Goal: Task Accomplishment & Management: Use online tool/utility

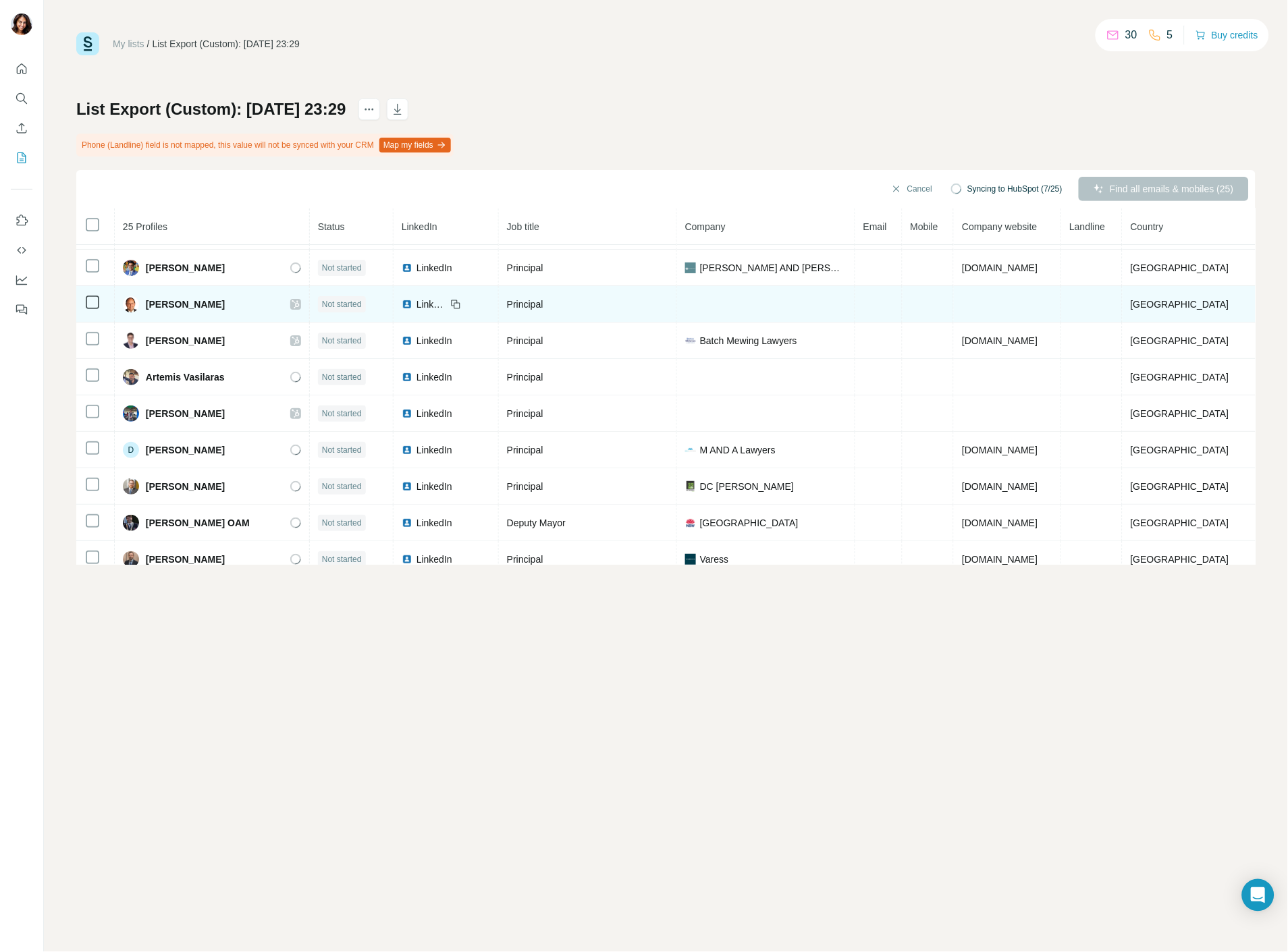
scroll to position [49, 0]
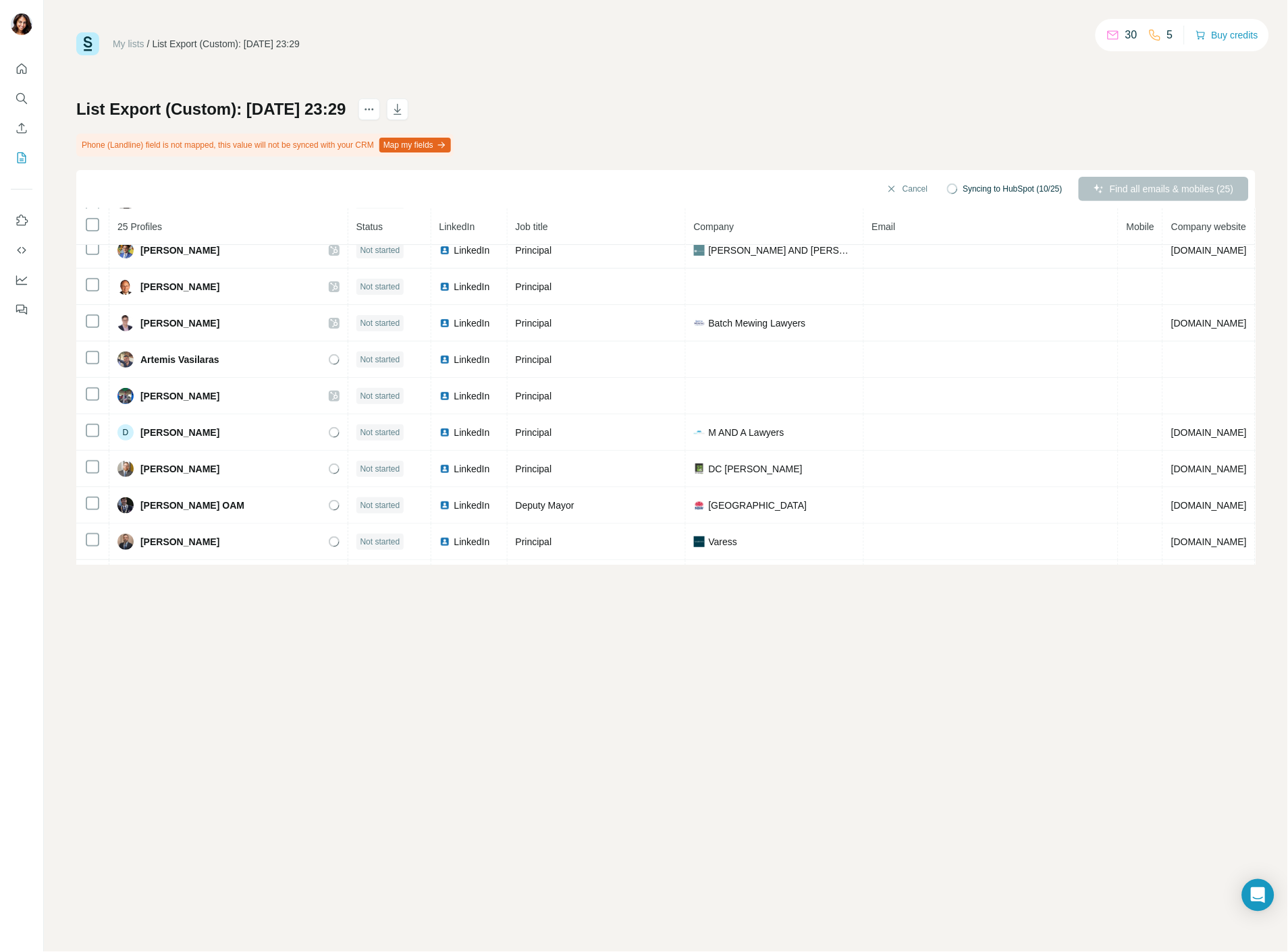
click at [435, 142] on button "Map my fields" at bounding box center [415, 145] width 72 height 15
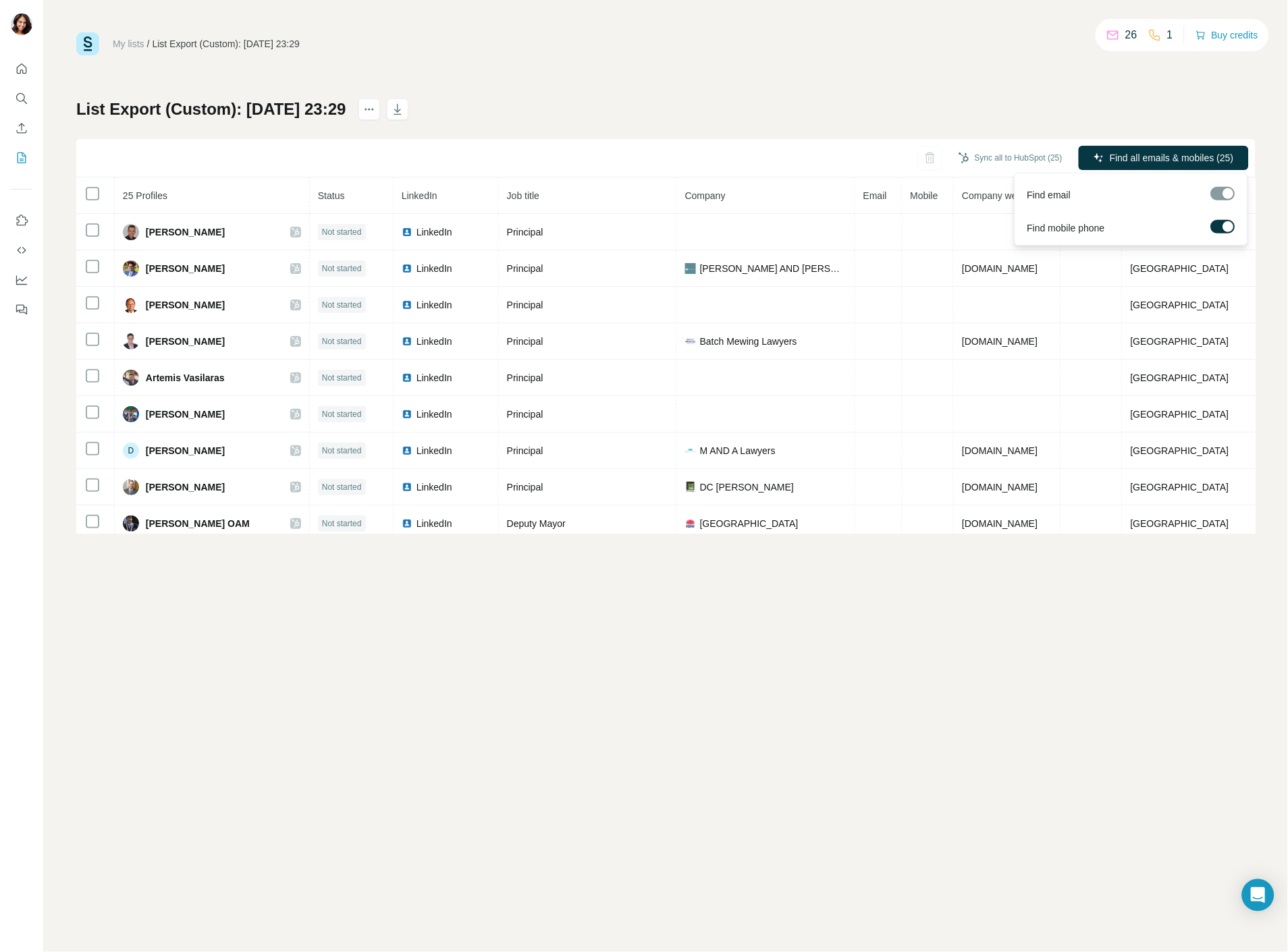
click at [1225, 223] on div at bounding box center [1228, 227] width 11 height 11
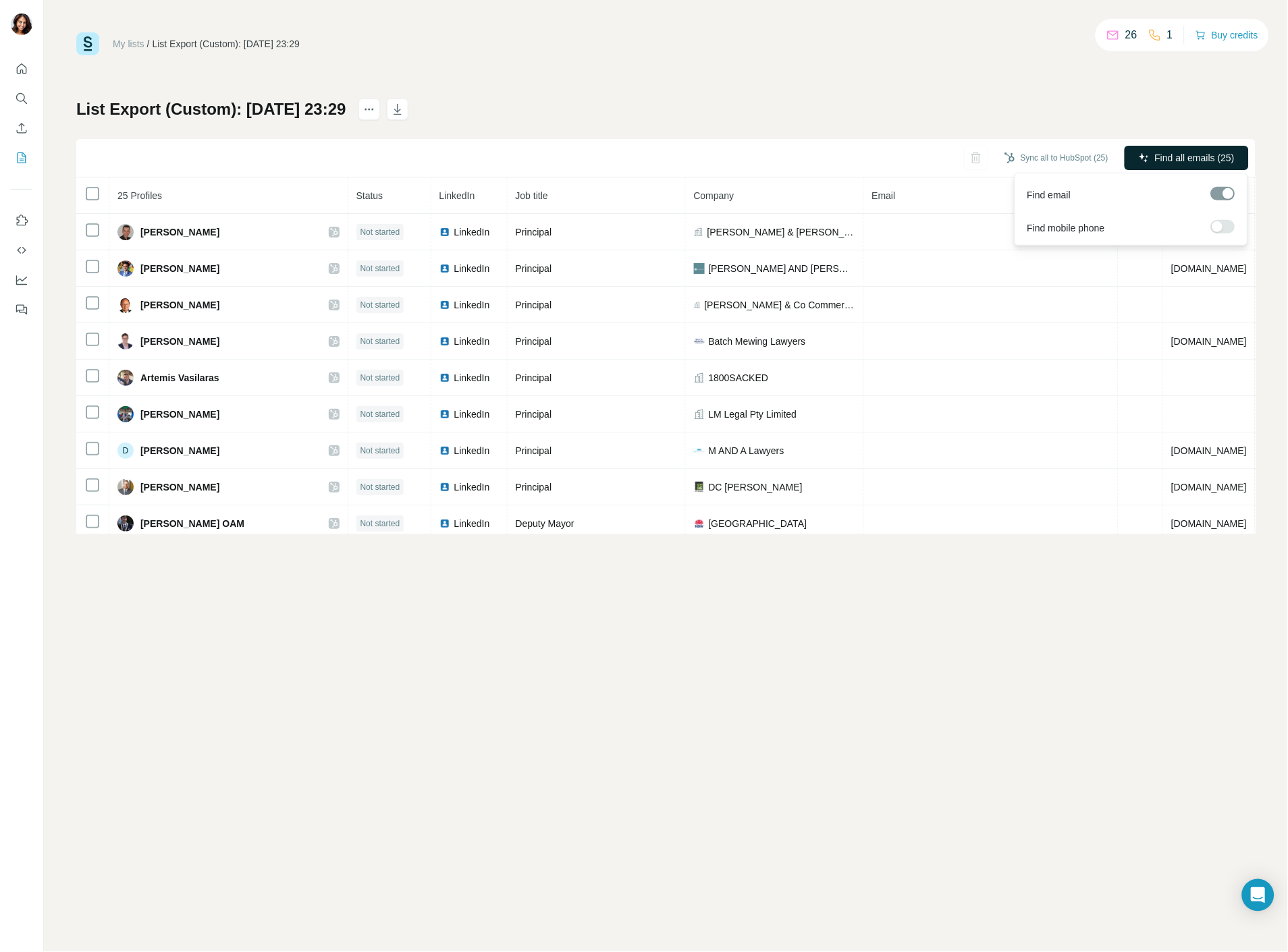
click at [1172, 153] on span "Find all emails (25)" at bounding box center [1194, 158] width 80 height 14
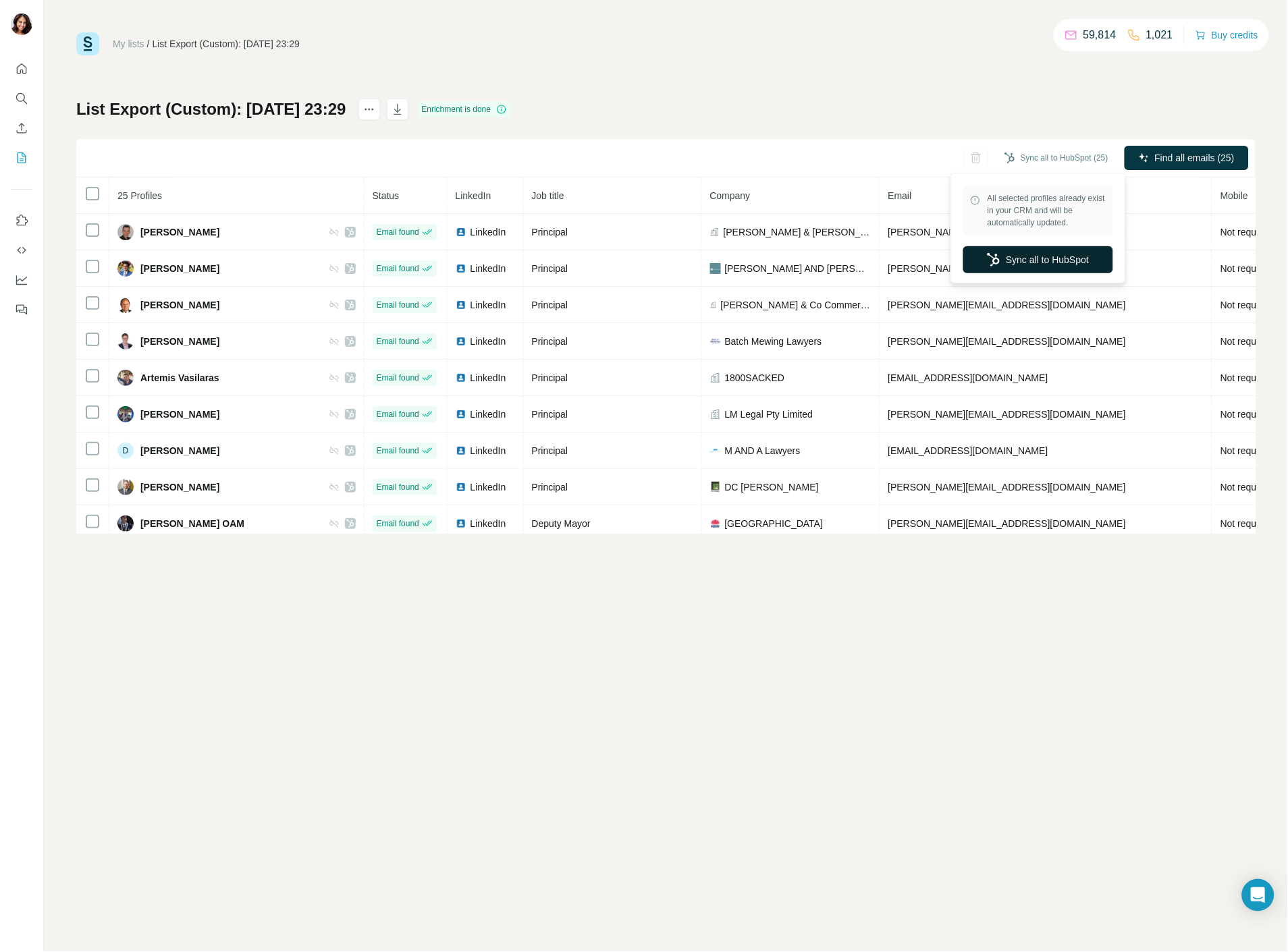
click at [1056, 260] on button "Sync all to HubSpot" at bounding box center [1038, 259] width 150 height 27
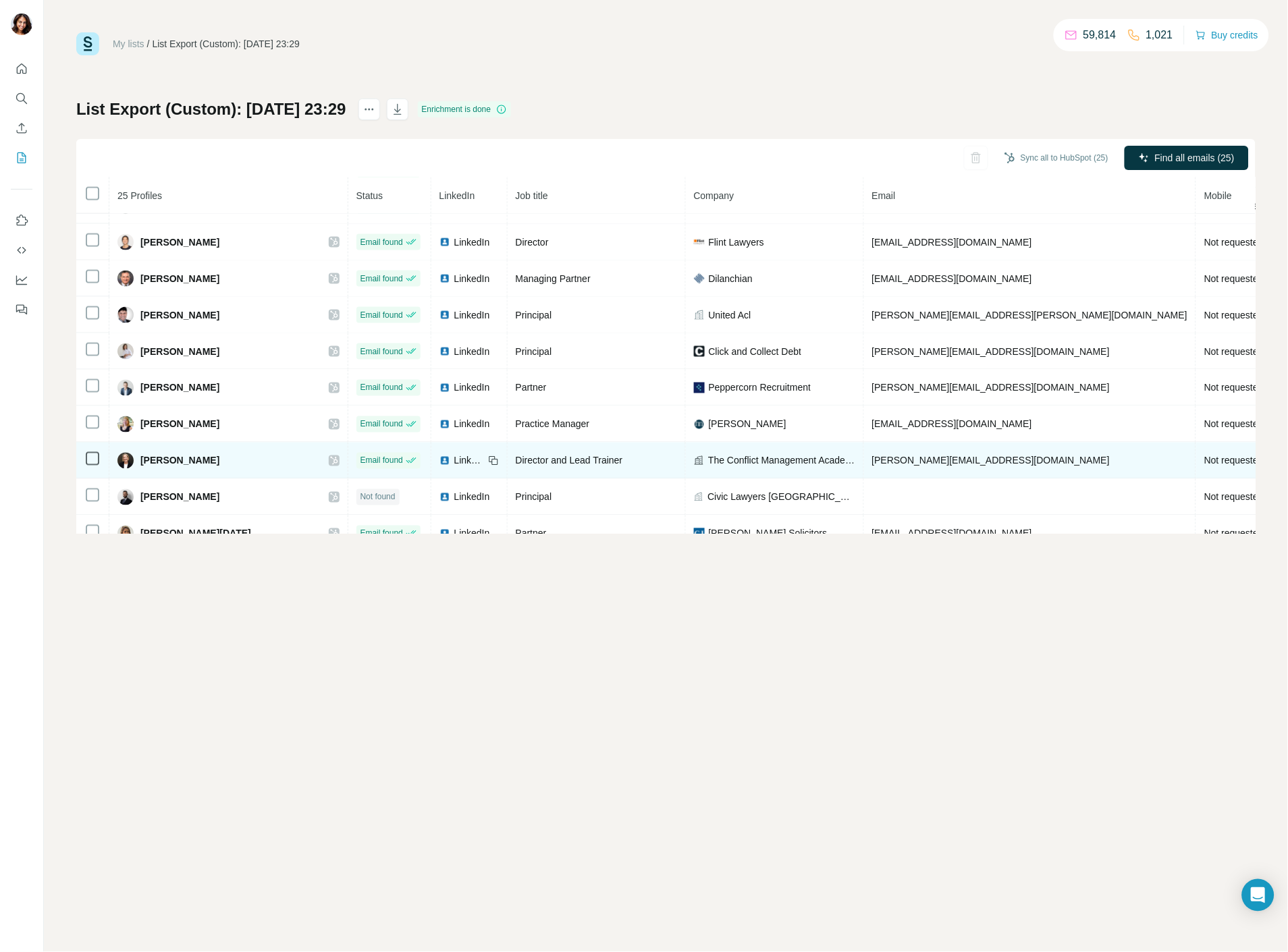
scroll to position [610, 0]
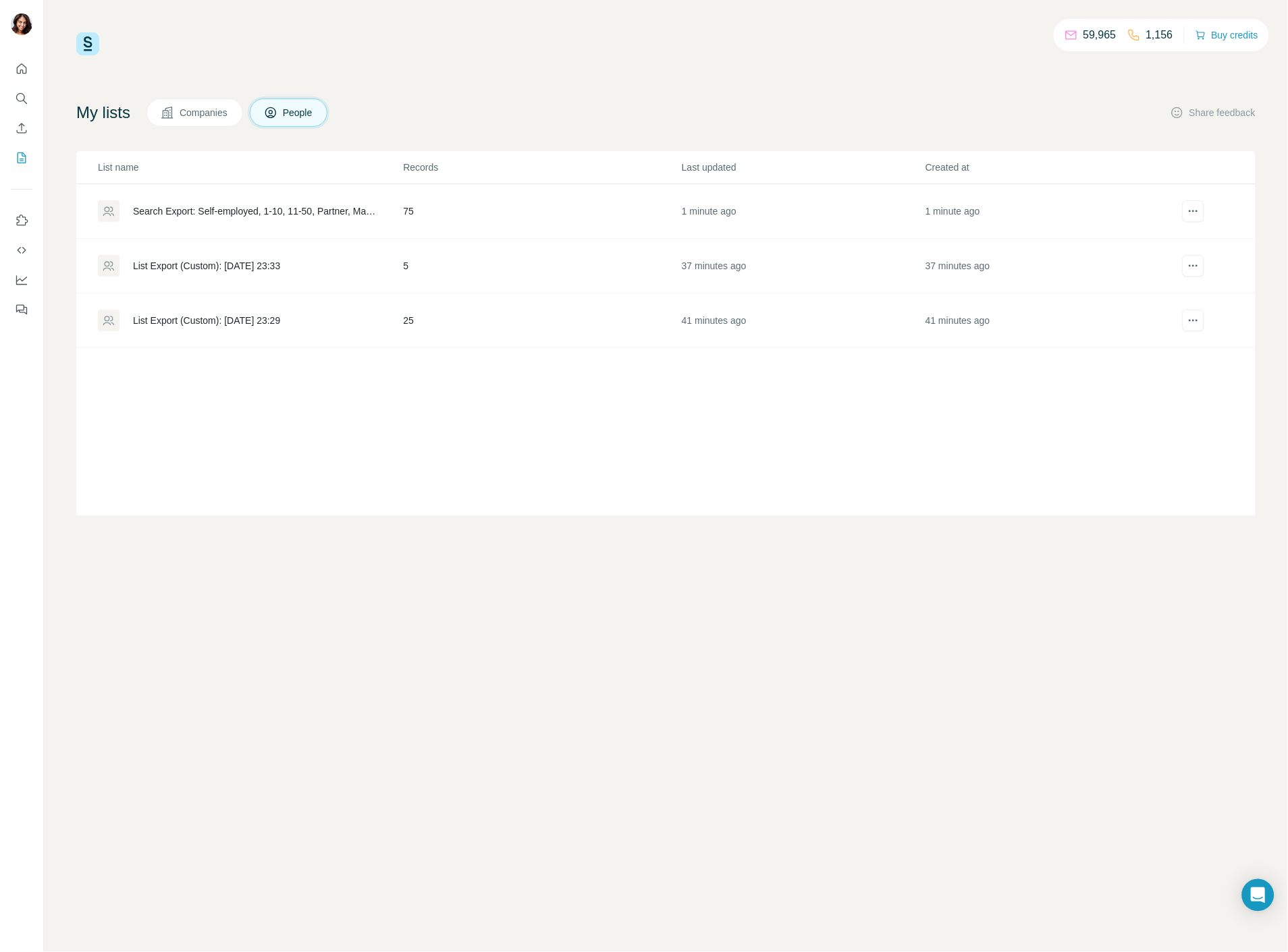
click at [220, 202] on div "Search Export: Self-employed, 1-10, 11-50, Partner, Managing Partner, Principal…" at bounding box center [250, 211] width 304 height 21
click at [1188, 217] on icon "actions" at bounding box center [1194, 211] width 14 height 14
click at [313, 211] on div "Search Export: Self-employed, 1-10, 11-50, Partner, Managing Partner, Principal…" at bounding box center [256, 211] width 247 height 14
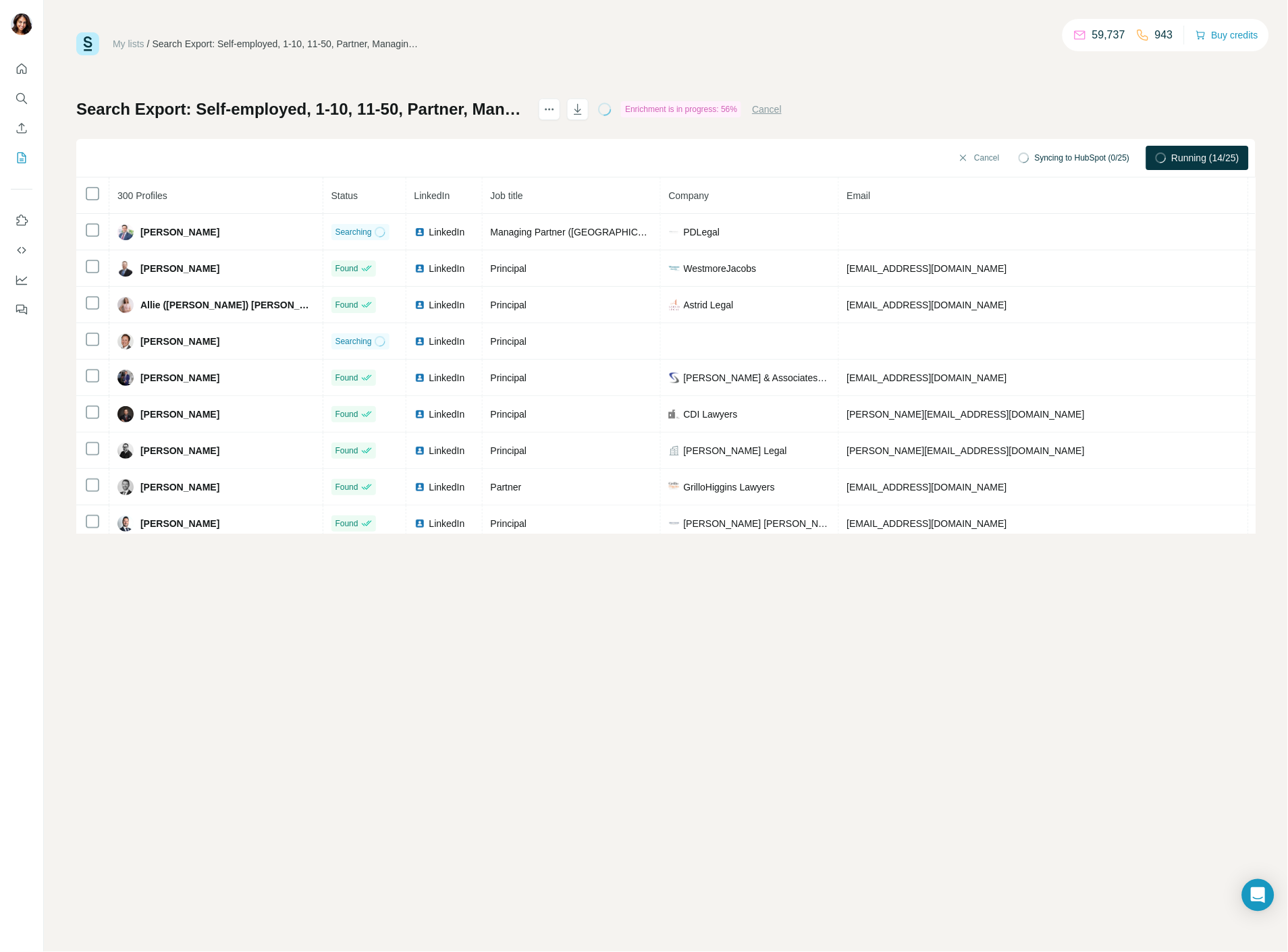
click at [131, 43] on link "My lists" at bounding box center [129, 44] width 32 height 11
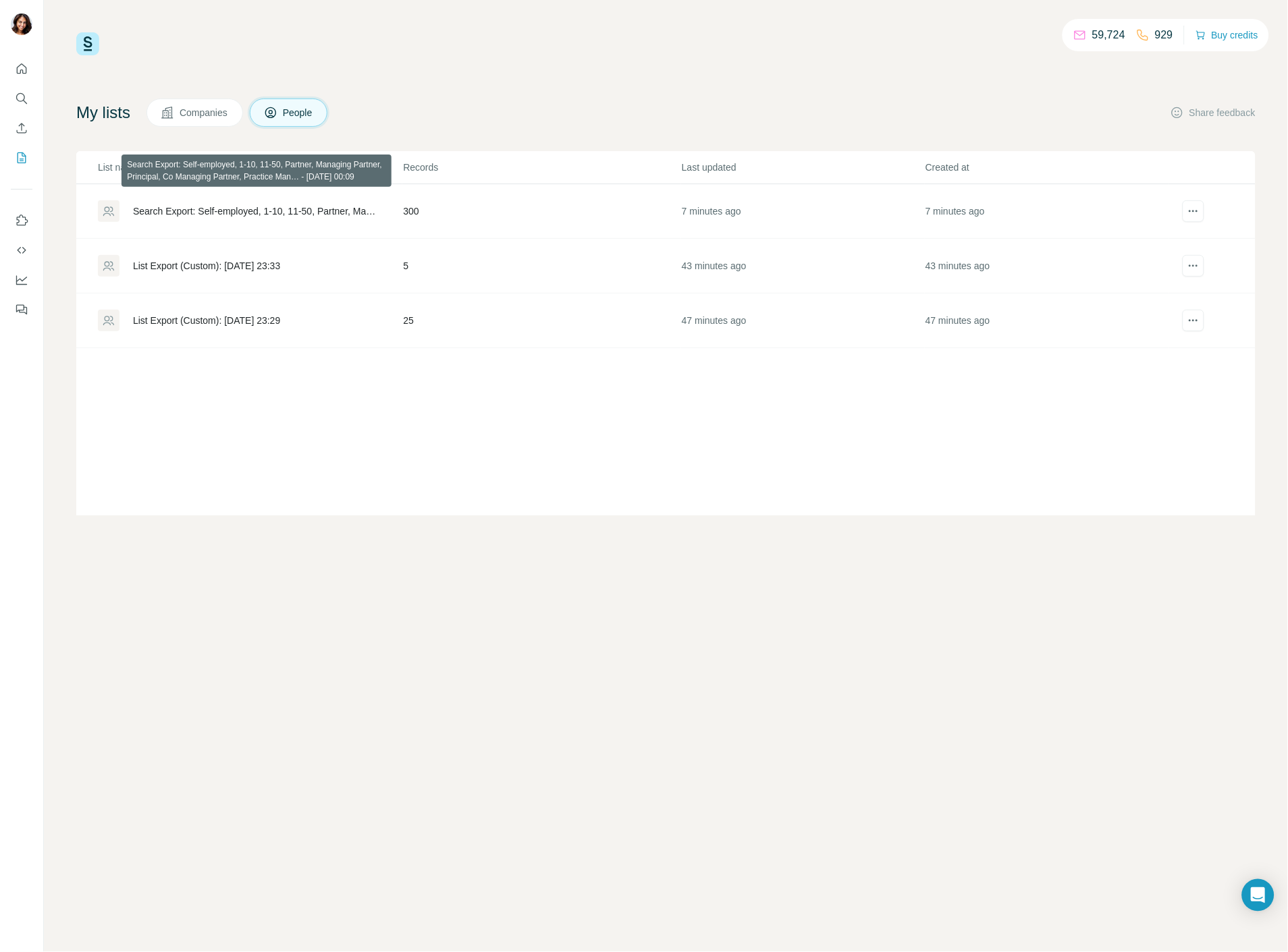
click at [226, 207] on div "Search Export: Self-employed, 1-10, 11-50, Partner, Managing Partner, Principal…" at bounding box center [256, 211] width 247 height 14
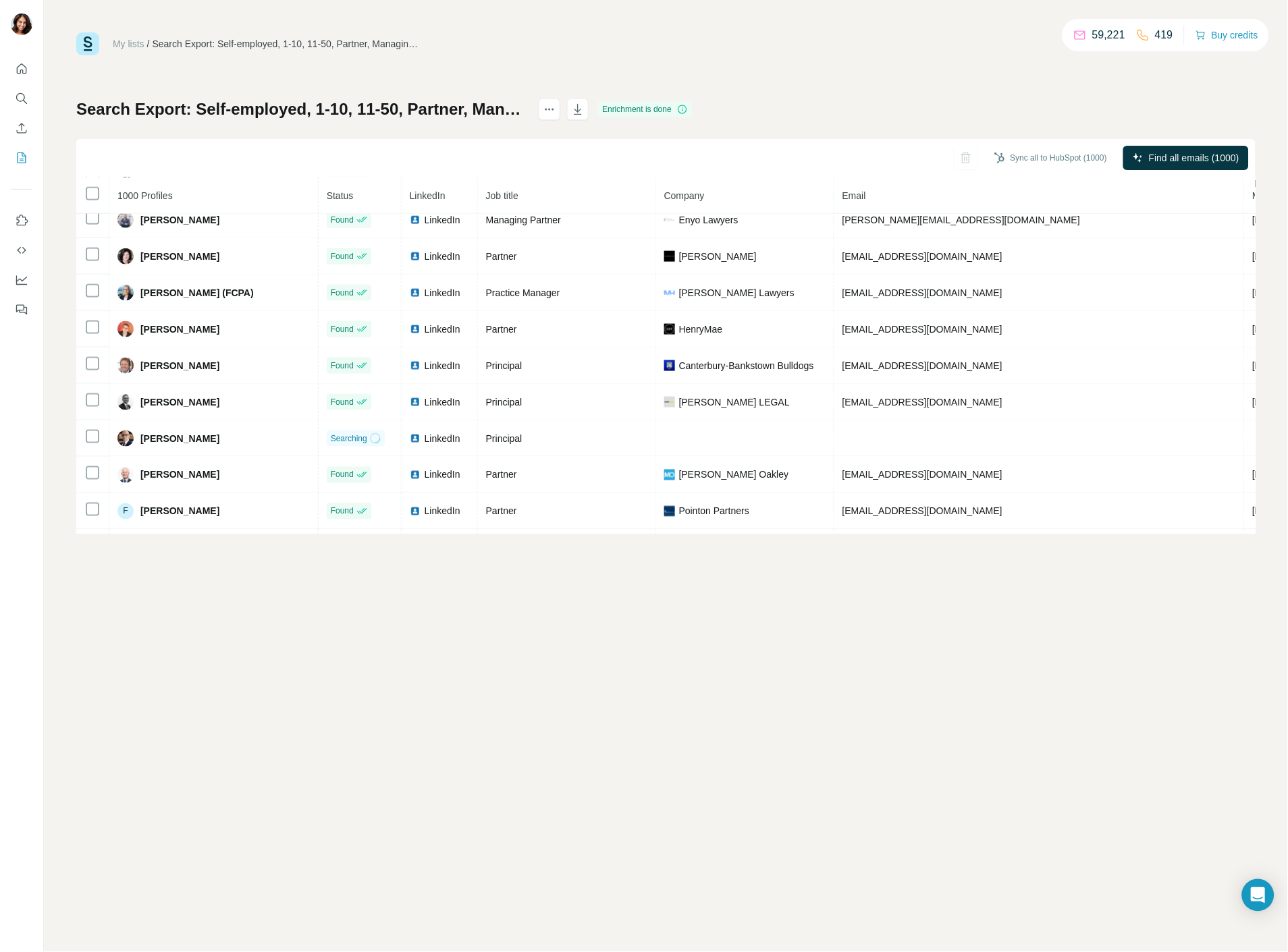
scroll to position [150, 0]
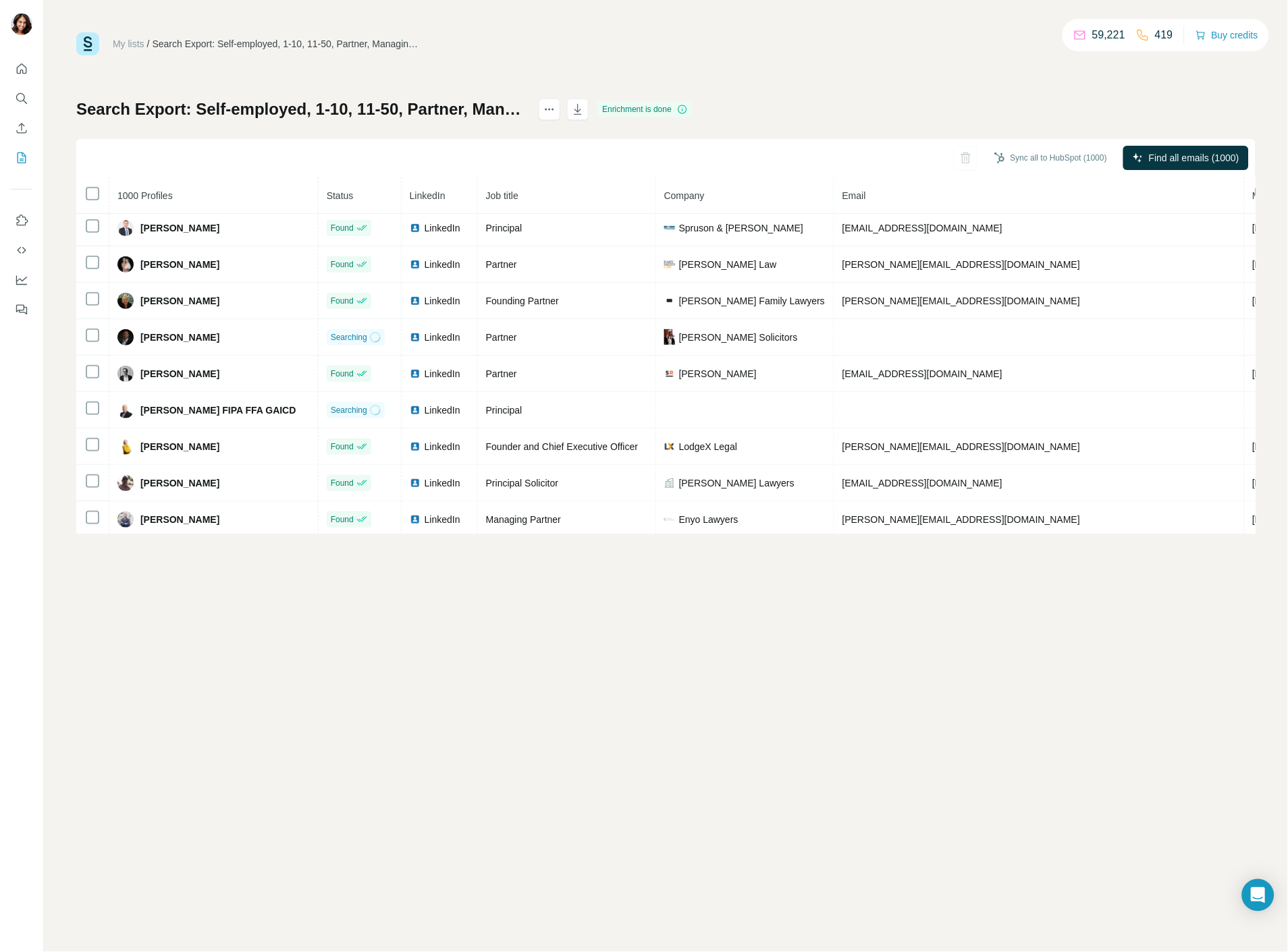
click at [319, 202] on th "Status" at bounding box center [360, 195] width 83 height 36
click at [319, 201] on th "Status" at bounding box center [360, 195] width 83 height 36
drag, startPoint x: 1257, startPoint y: 212, endPoint x: 1250, endPoint y: 214, distance: 7.3
click at [1256, 212] on div "My lists / Search Export: Self-employed, 1-10, 11-50, Partner, Managing Partner…" at bounding box center [666, 476] width 1244 height 952
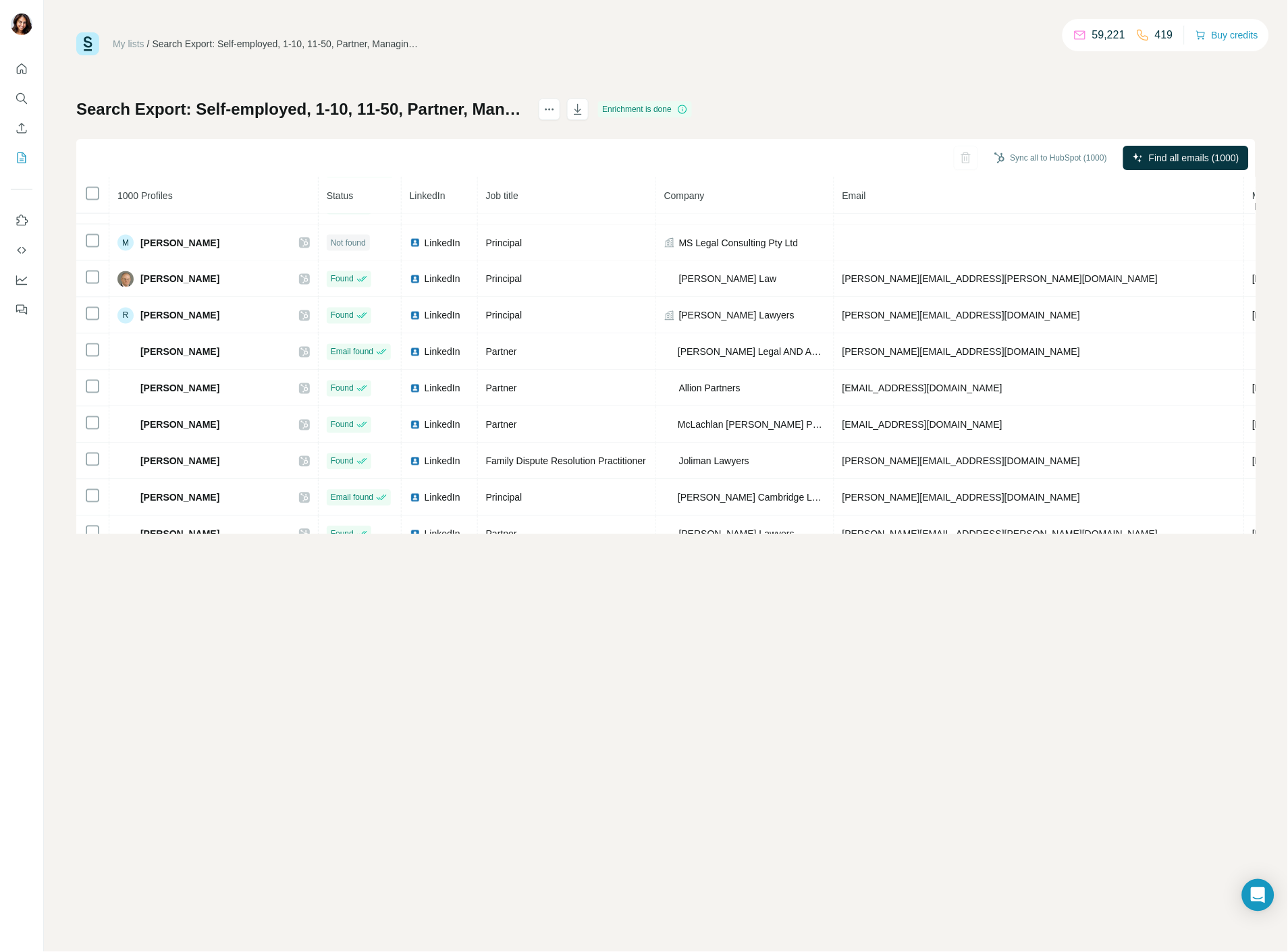
scroll to position [3744, 0]
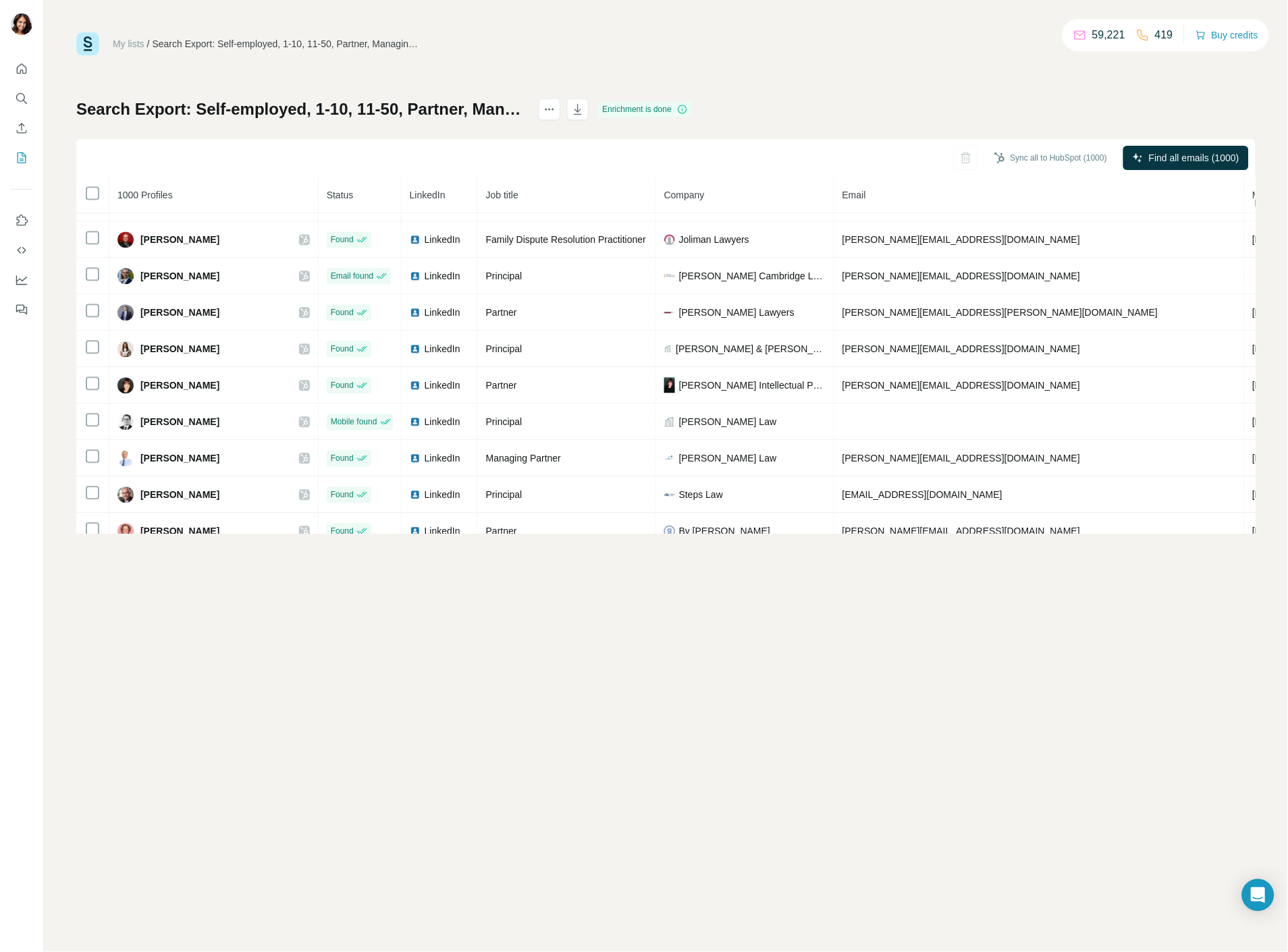
click at [727, 626] on div "My lists / Search Export: Self-employed, 1-10, 11-50, Partner, Managing Partner…" at bounding box center [666, 476] width 1244 height 952
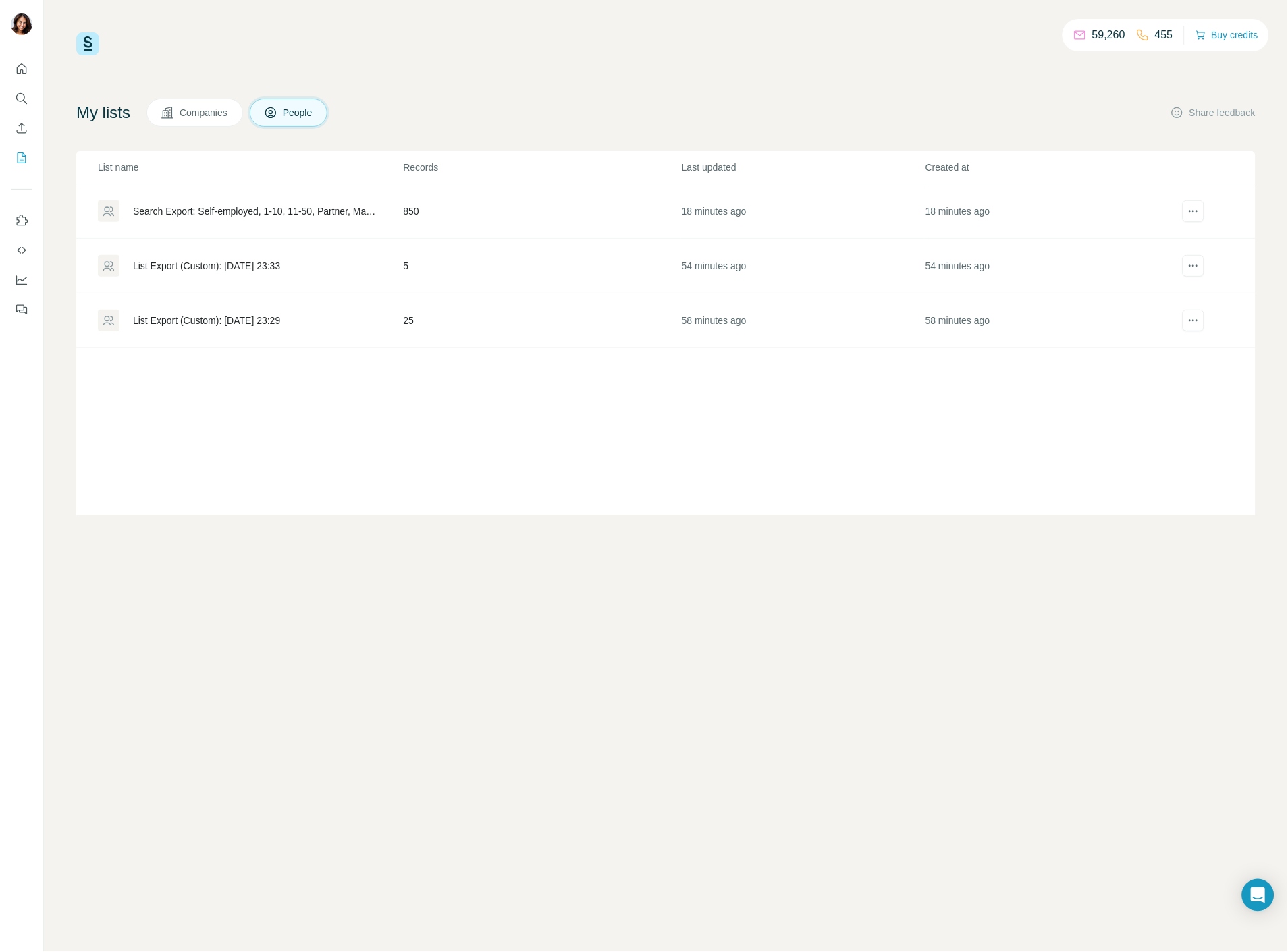
click at [239, 259] on div "List Export (Custom): [DATE] 23:33" at bounding box center [206, 266] width 147 height 14
